Goal: Check status: Check status

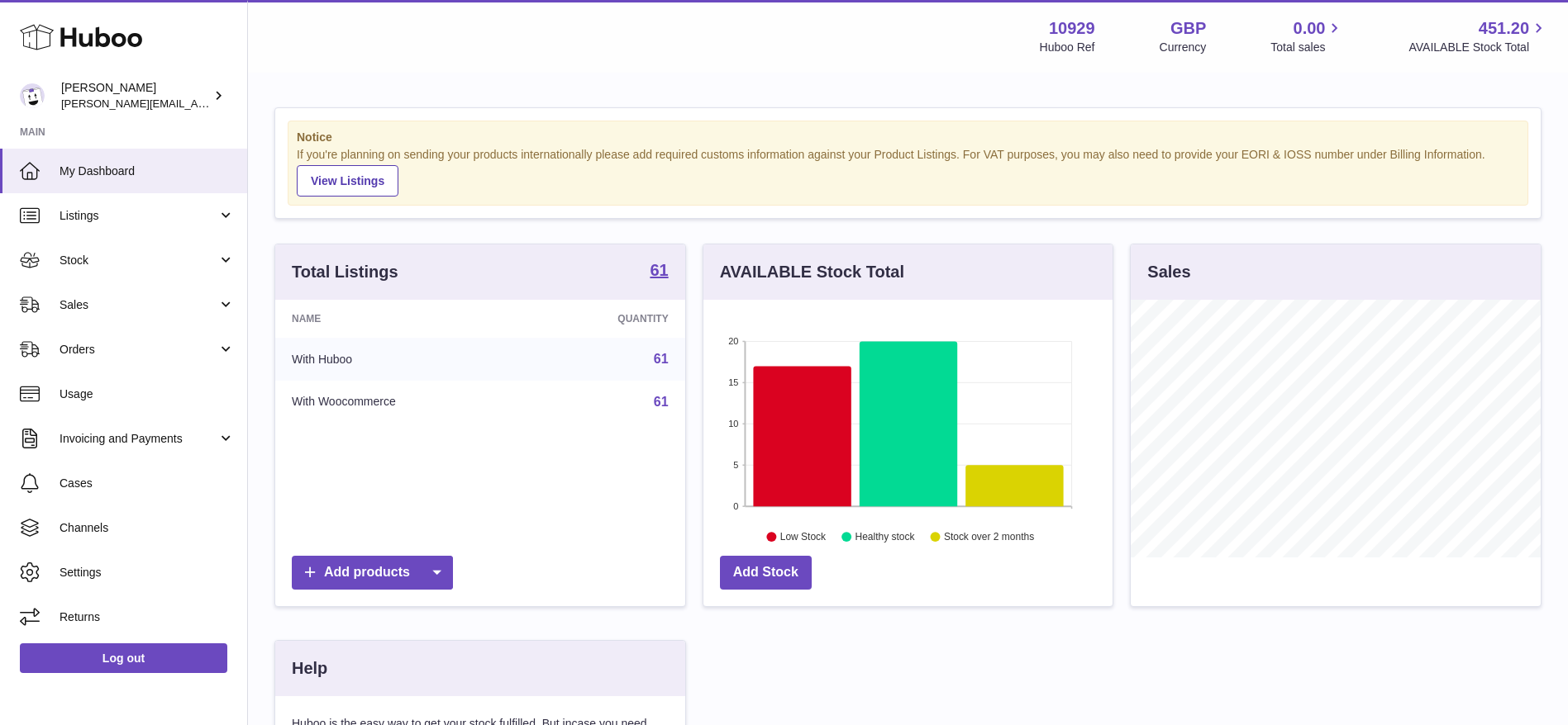
scroll to position [258, 409]
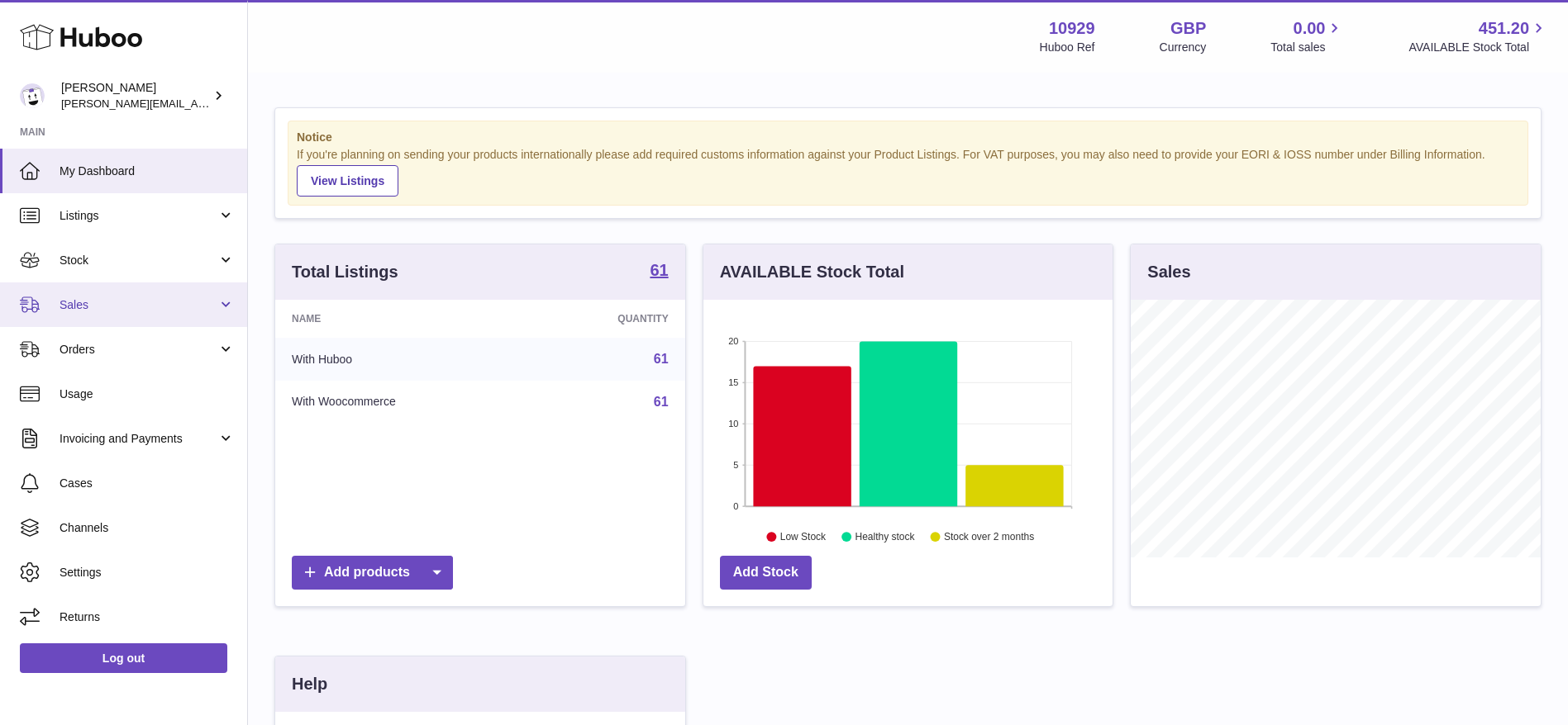
click at [93, 304] on span "Sales" at bounding box center [138, 306] width 158 height 16
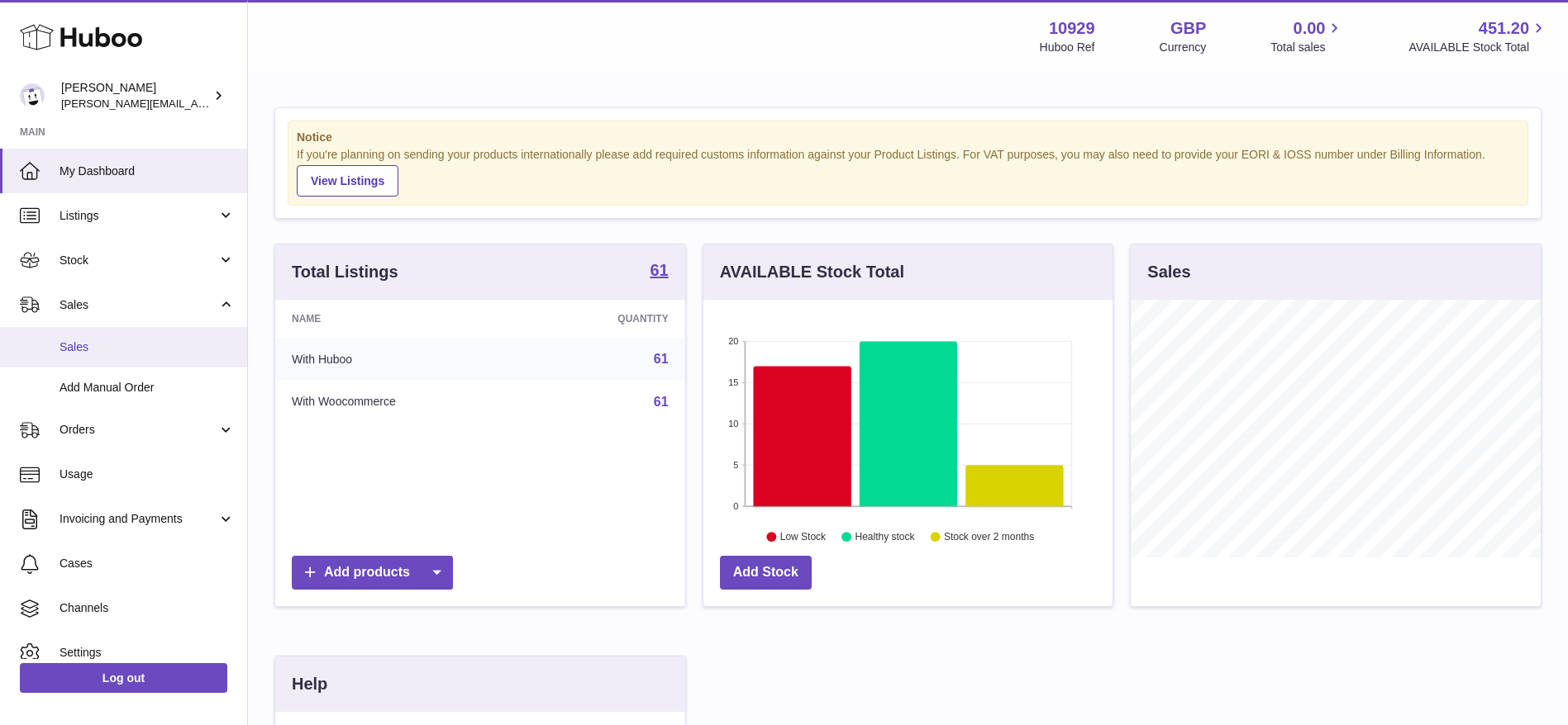
click at [99, 356] on link "Sales" at bounding box center [123, 347] width 247 height 40
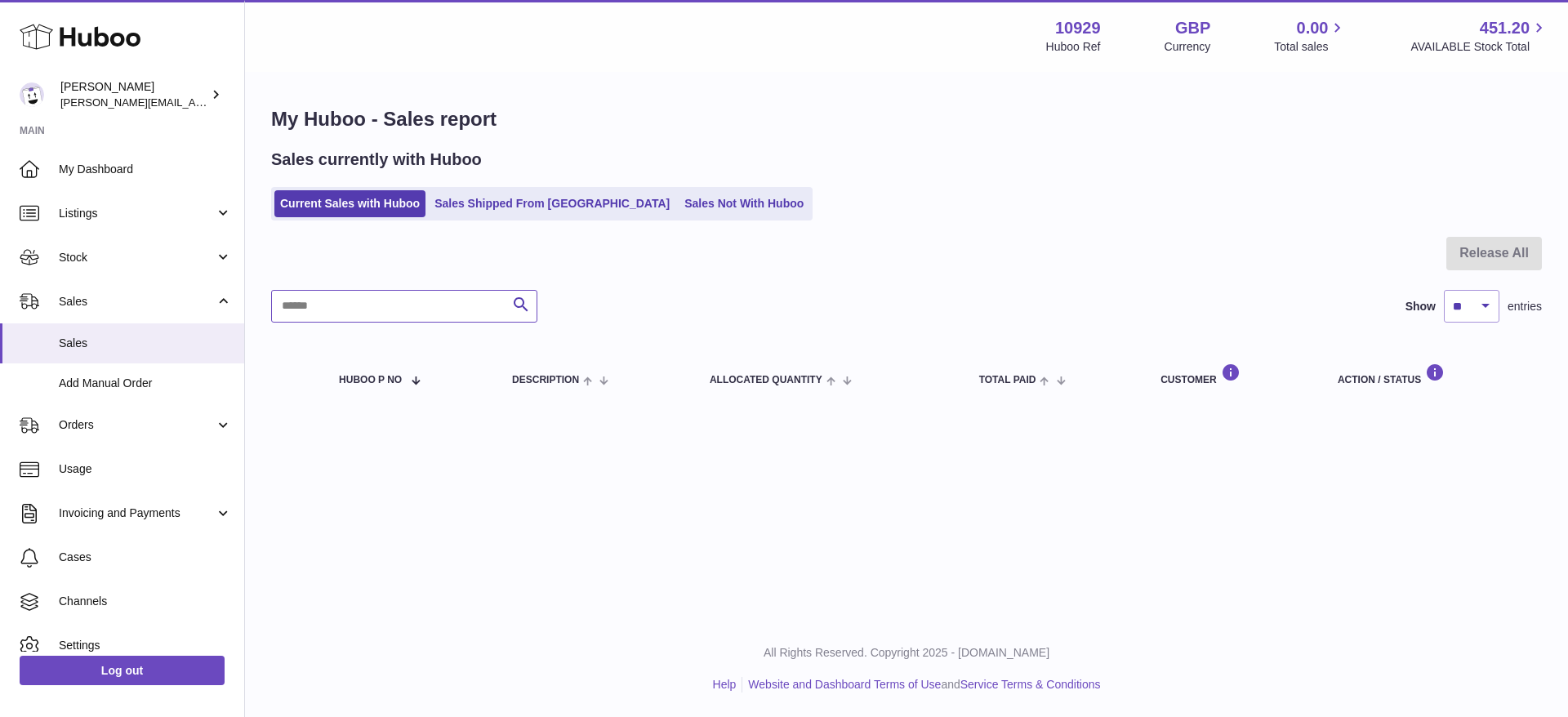
click at [407, 294] on input "text" at bounding box center [404, 306] width 266 height 33
type input "****"
click at [496, 185] on div "Sales currently with Huboo Current Sales with Huboo Sales Shipped From [GEOGRAP…" at bounding box center [907, 184] width 1271 height 72
click at [496, 196] on link "Sales Shipped From [GEOGRAPHIC_DATA]" at bounding box center [552, 203] width 247 height 27
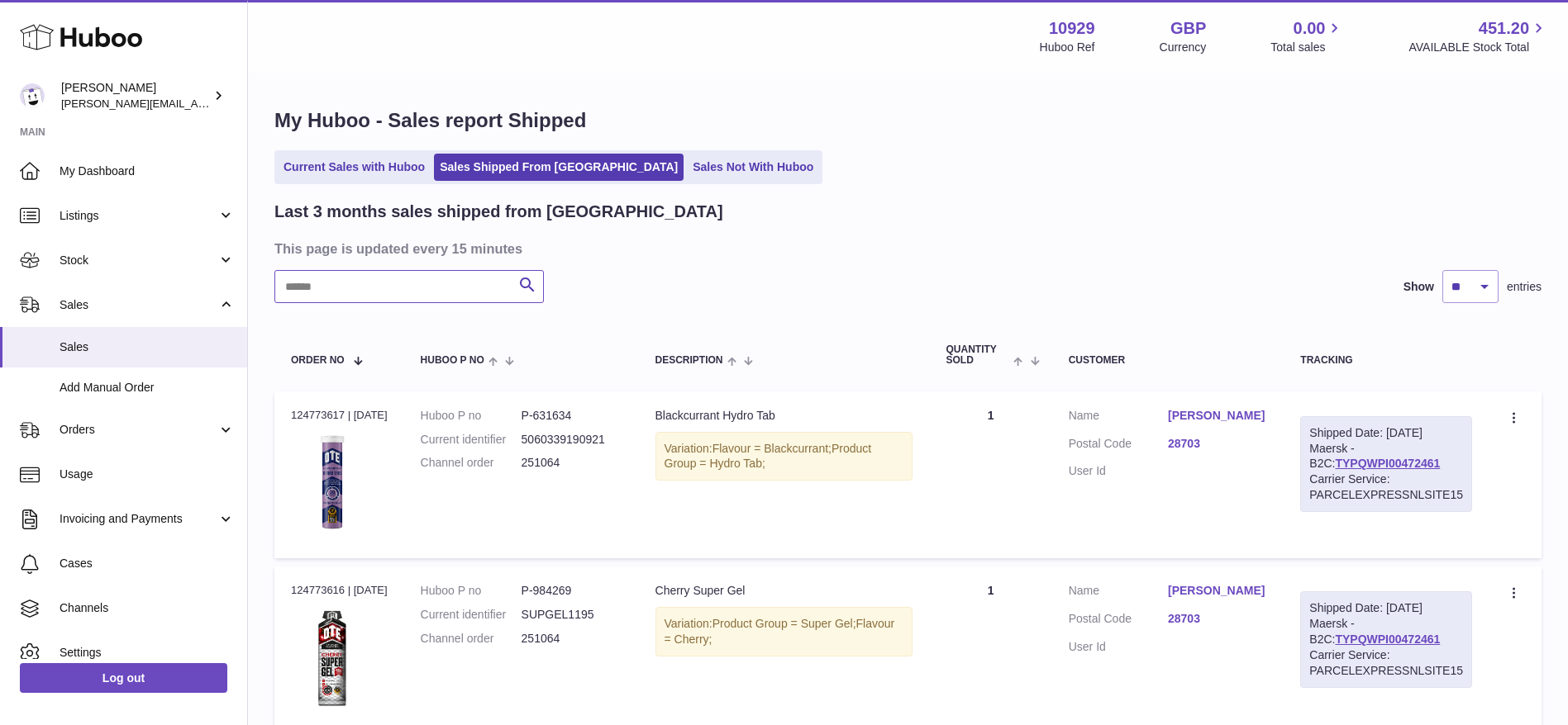
click at [325, 275] on input "text" at bounding box center [409, 287] width 270 height 33
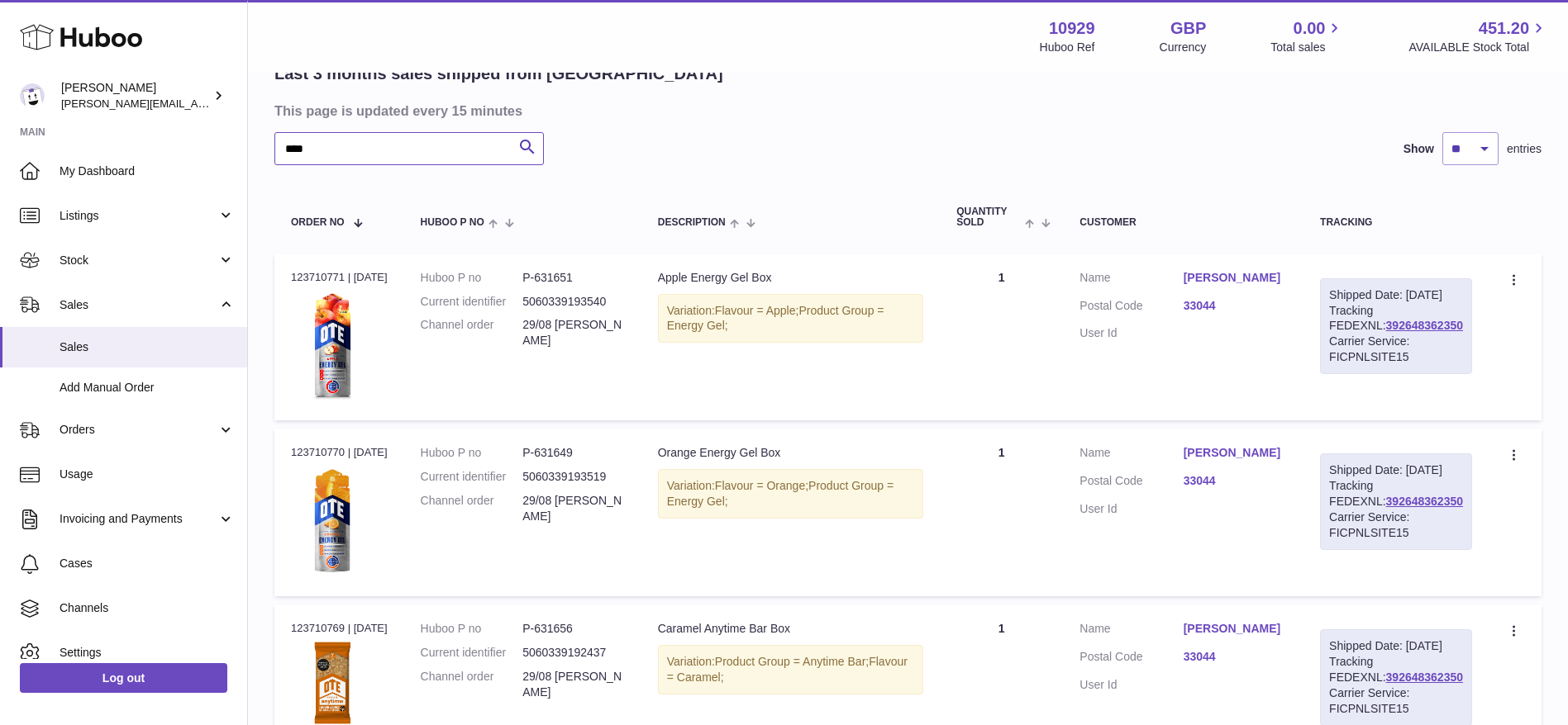
scroll to position [139, 0]
type input "****"
click at [1386, 331] on link "392648362350" at bounding box center [1424, 324] width 76 height 13
